Goal: Transaction & Acquisition: Purchase product/service

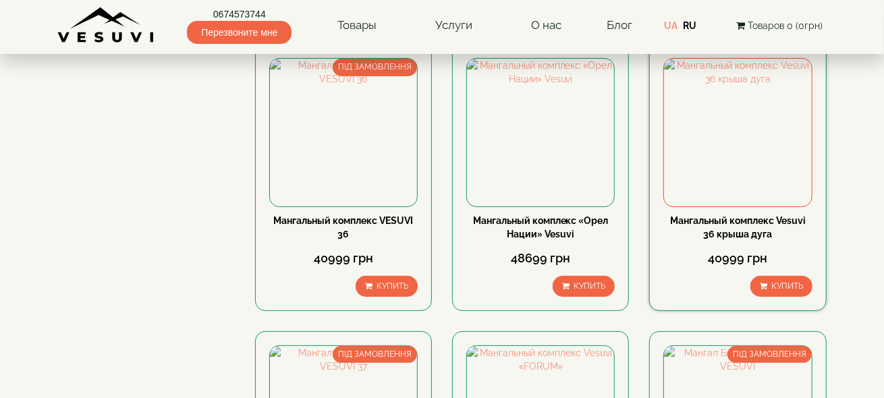
scroll to position [270, 0]
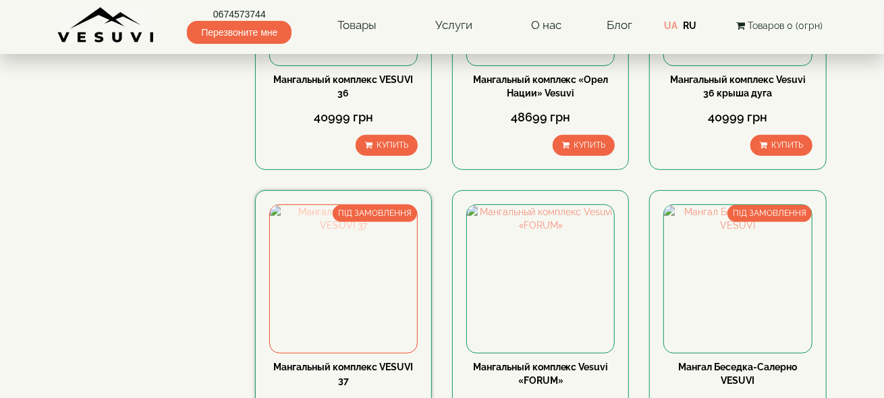
click at [328, 281] on img at bounding box center [343, 278] width 147 height 147
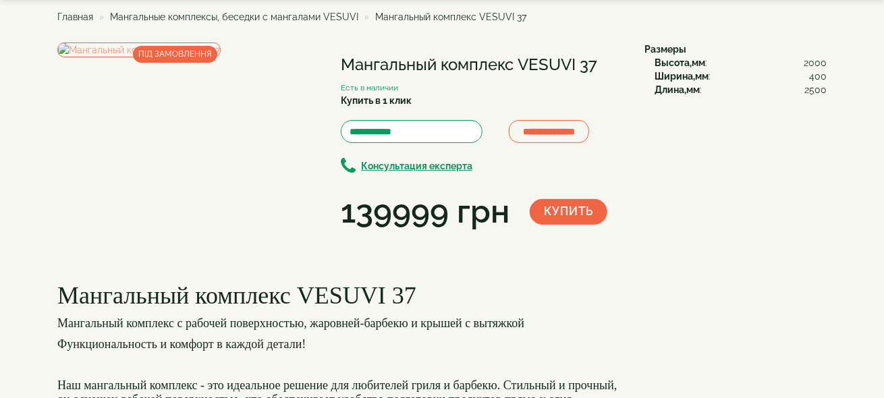
scroll to position [135, 0]
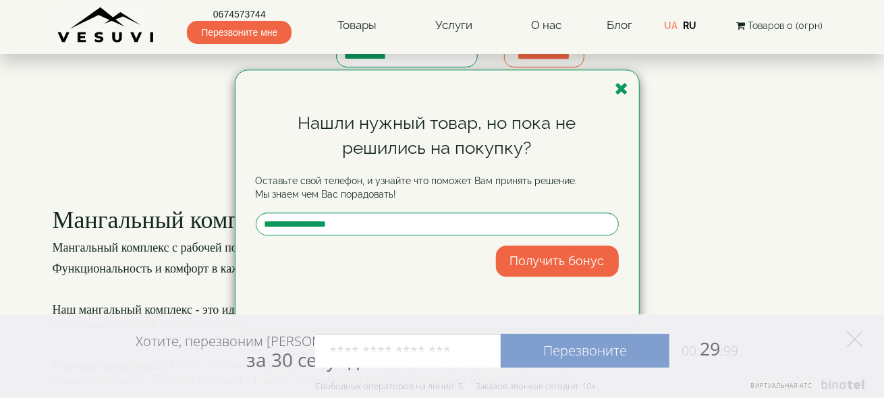
click at [624, 88] on icon "button" at bounding box center [621, 88] width 13 height 17
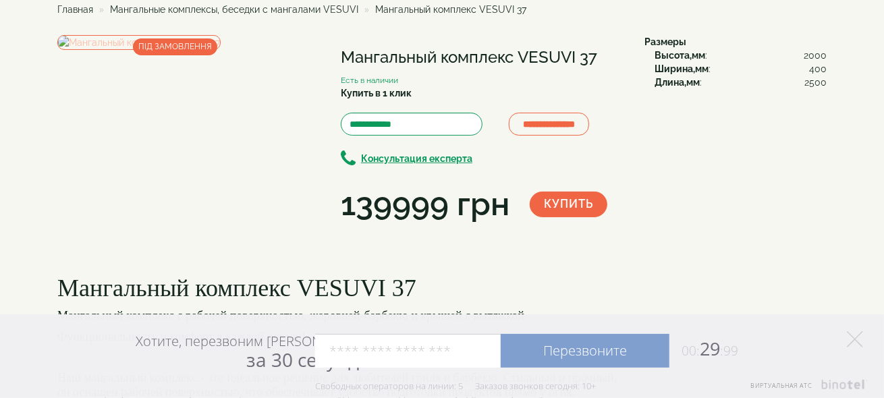
scroll to position [0, 0]
